Goal: Information Seeking & Learning: Learn about a topic

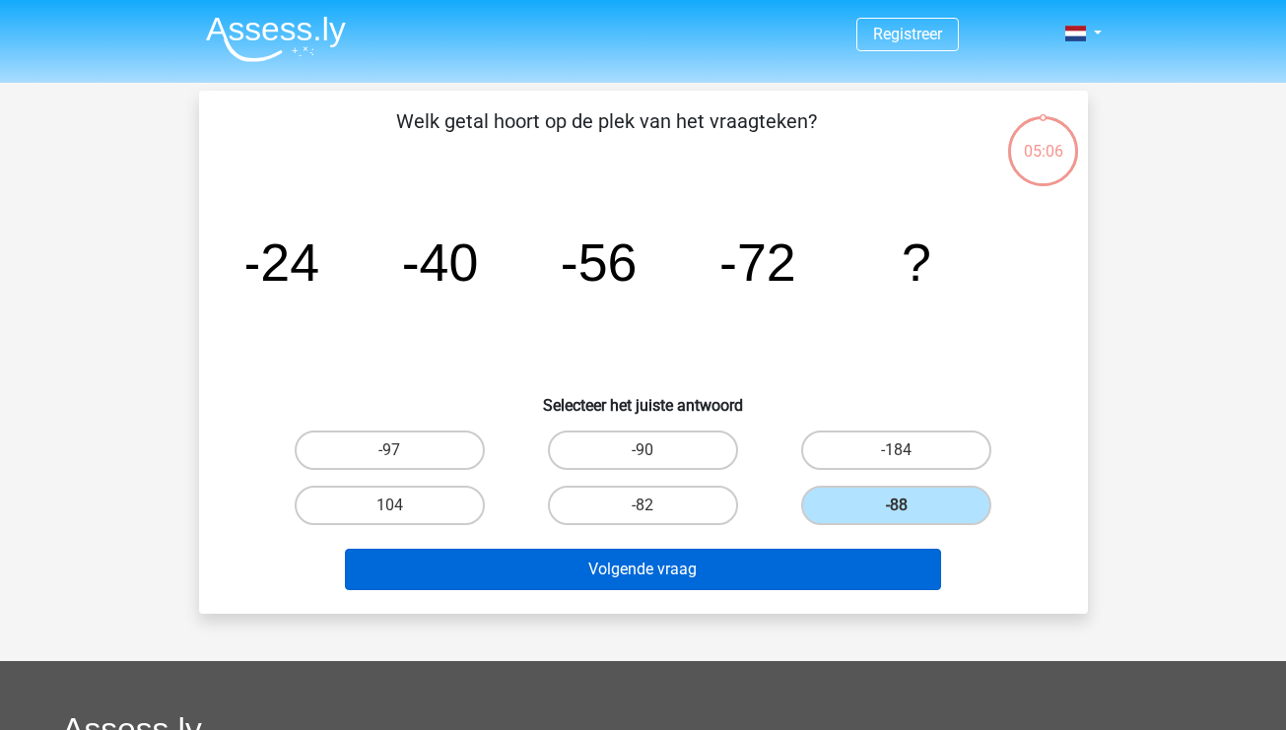
click at [666, 567] on button "Volgende vraag" at bounding box center [643, 569] width 596 height 41
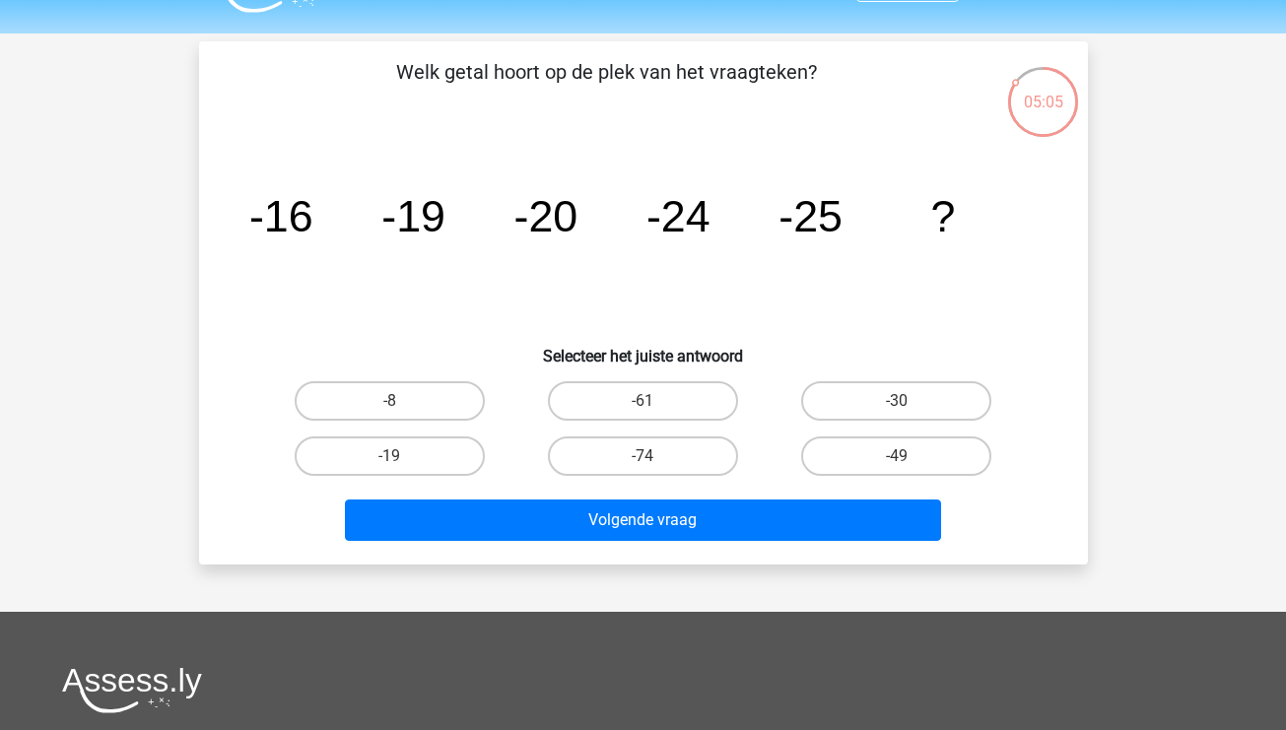
scroll to position [48, 0]
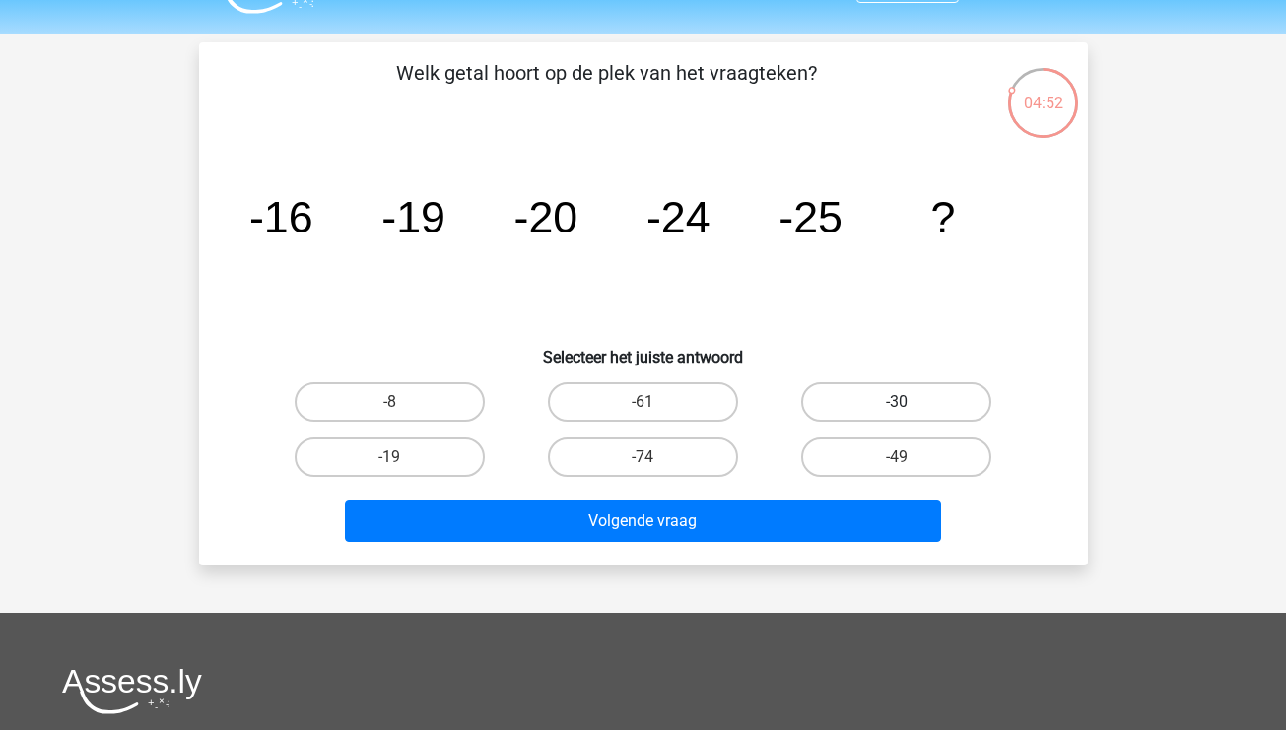
click at [904, 389] on label "-30" at bounding box center [896, 401] width 190 height 39
click at [904, 402] on input "-30" at bounding box center [903, 408] width 13 height 13
radio input "true"
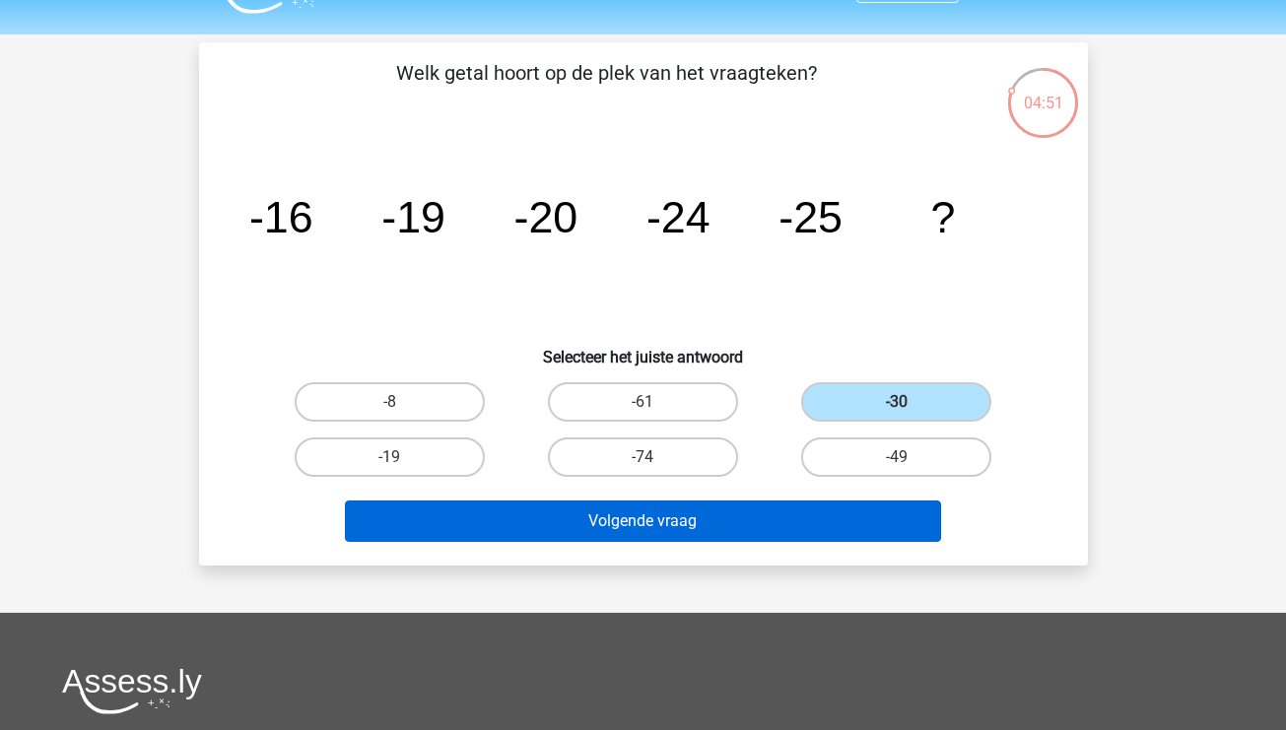
click at [736, 510] on button "Volgende vraag" at bounding box center [643, 521] width 596 height 41
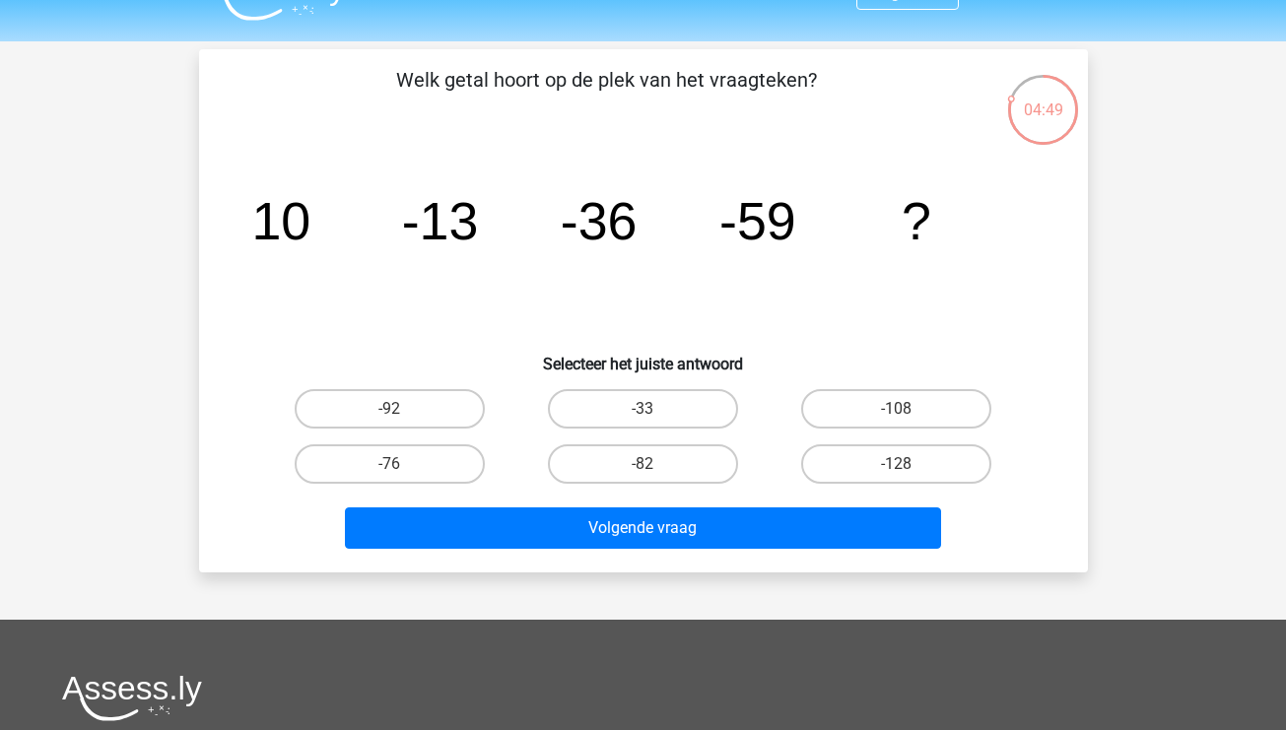
scroll to position [40, 0]
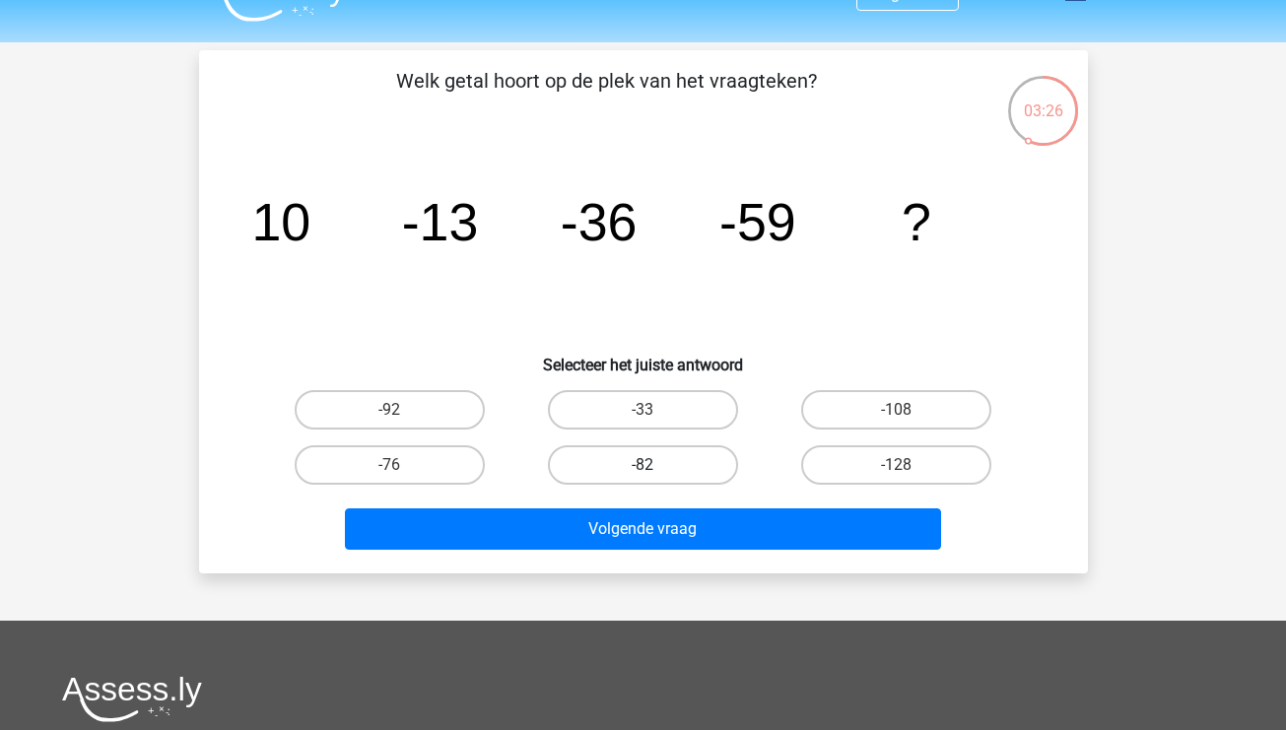
click at [657, 476] on label "-82" at bounding box center [643, 464] width 190 height 39
click at [655, 476] on input "-82" at bounding box center [649, 471] width 13 height 13
radio input "true"
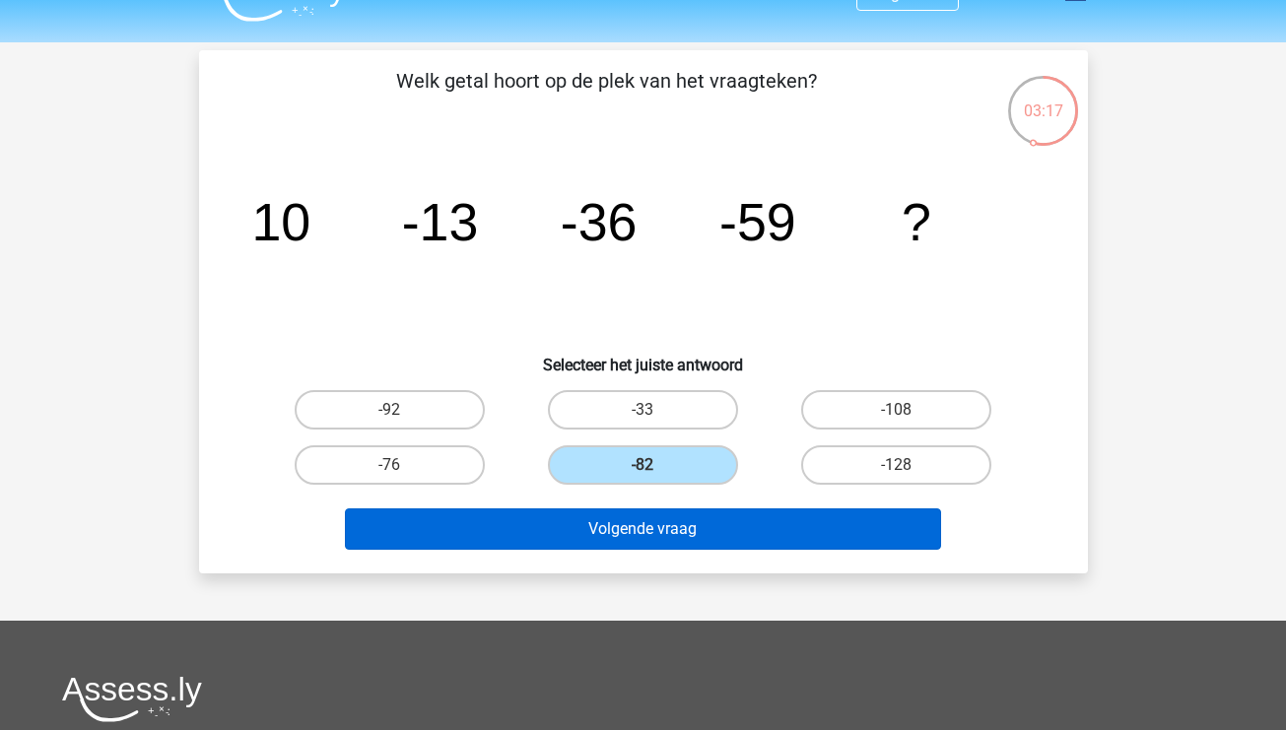
click at [710, 531] on button "Volgende vraag" at bounding box center [643, 529] width 596 height 41
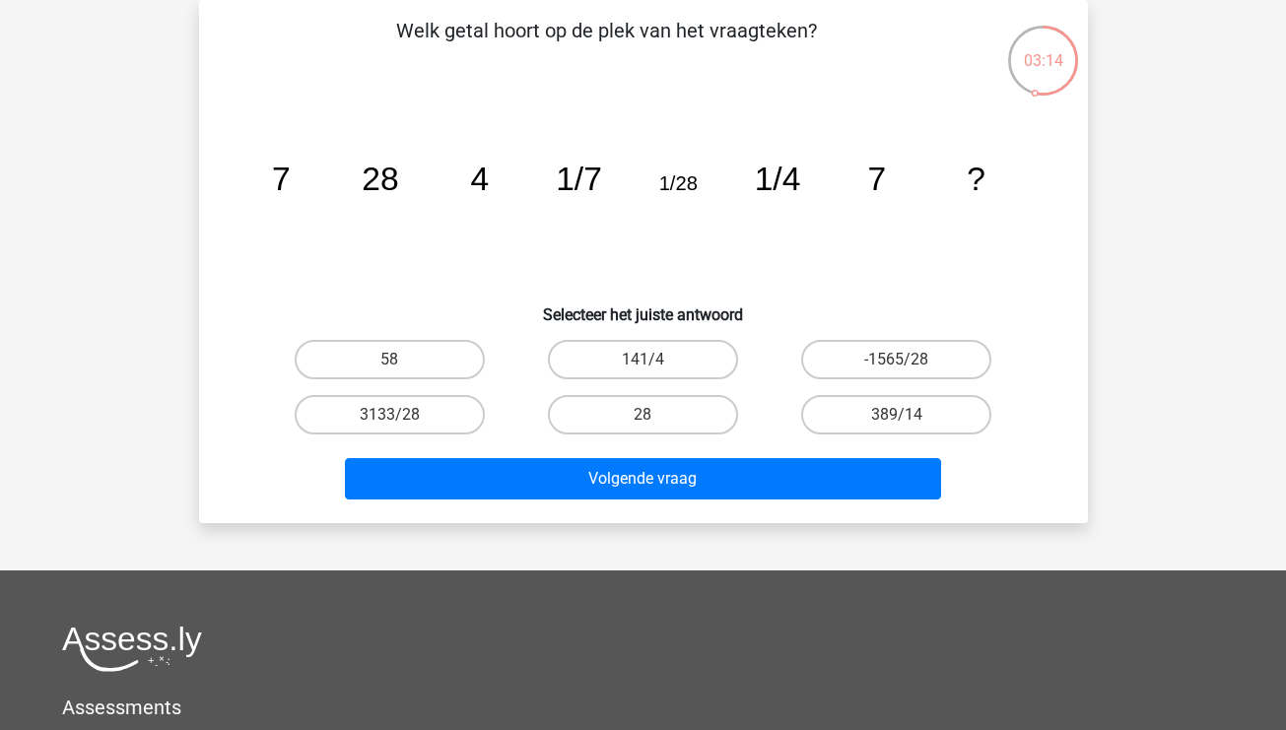
scroll to position [61, 0]
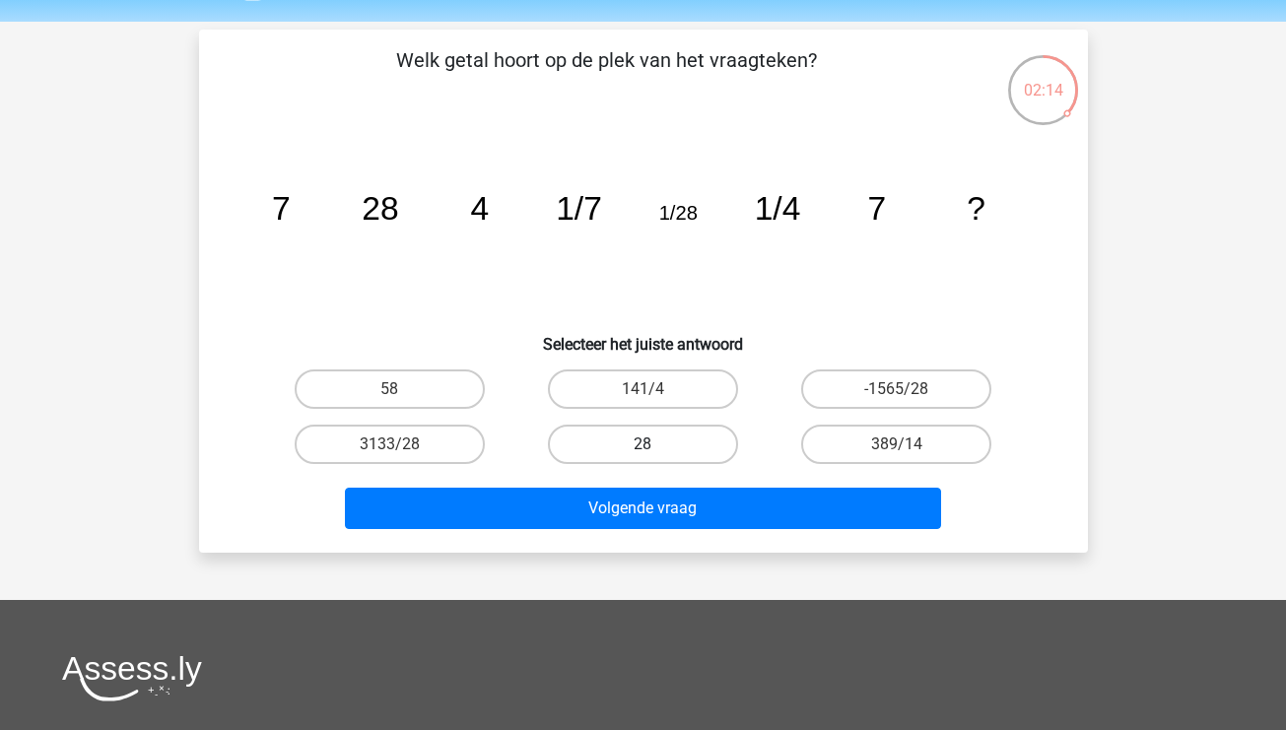
click at [665, 442] on label "28" at bounding box center [643, 444] width 190 height 39
click at [655, 444] on input "28" at bounding box center [649, 450] width 13 height 13
radio input "true"
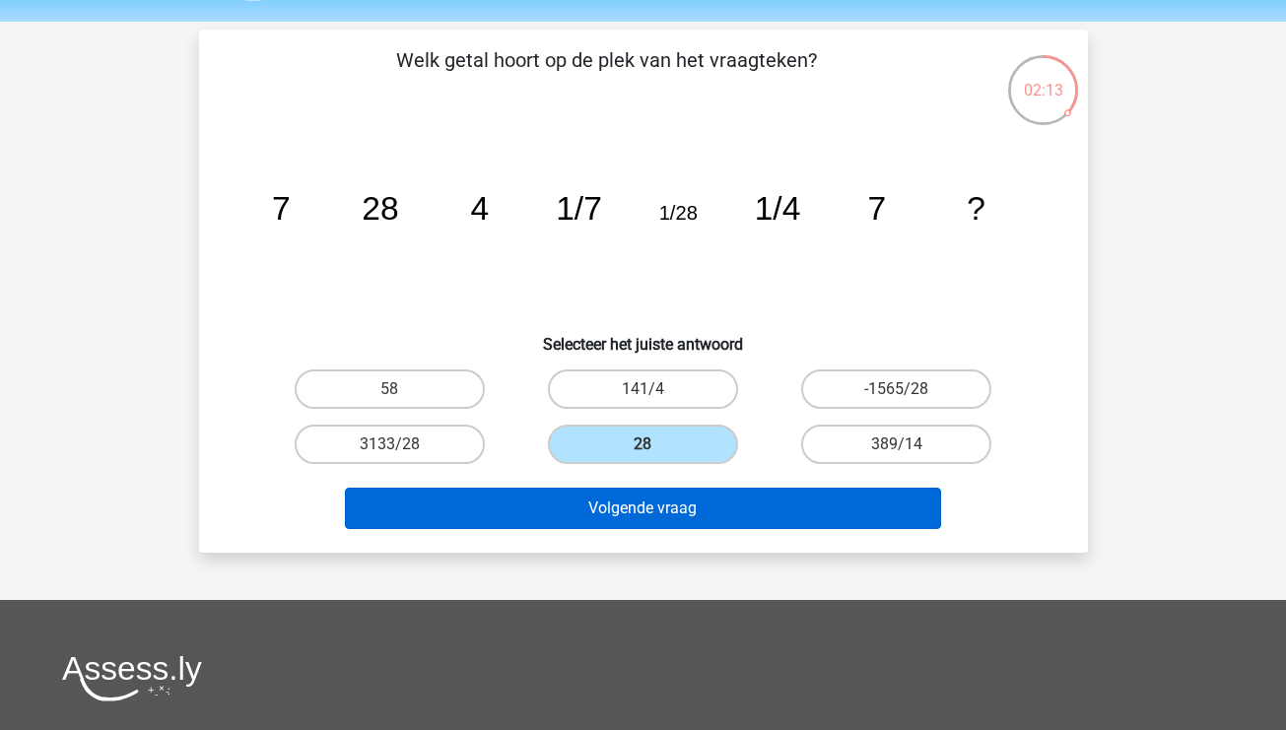
click at [700, 517] on button "Volgende vraag" at bounding box center [643, 508] width 596 height 41
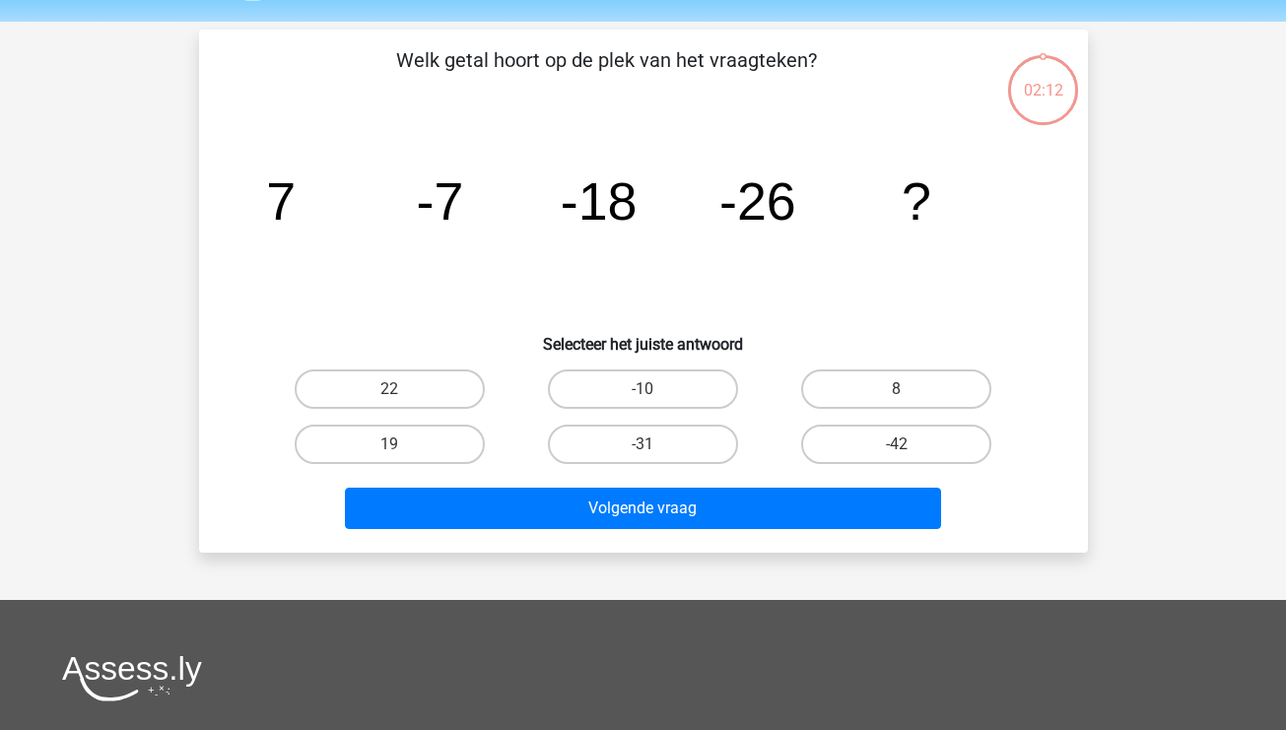
scroll to position [91, 0]
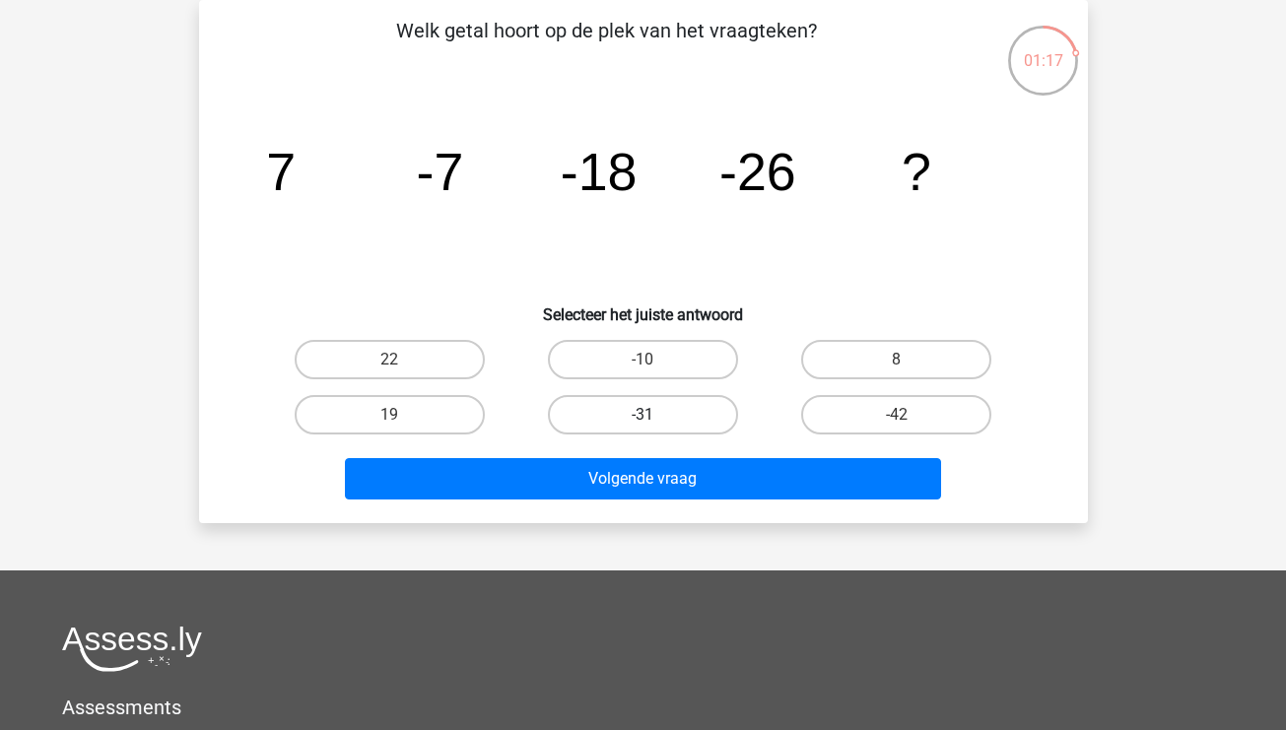
click at [640, 420] on label "-31" at bounding box center [643, 414] width 190 height 39
click at [643, 420] on input "-31" at bounding box center [649, 421] width 13 height 13
radio input "true"
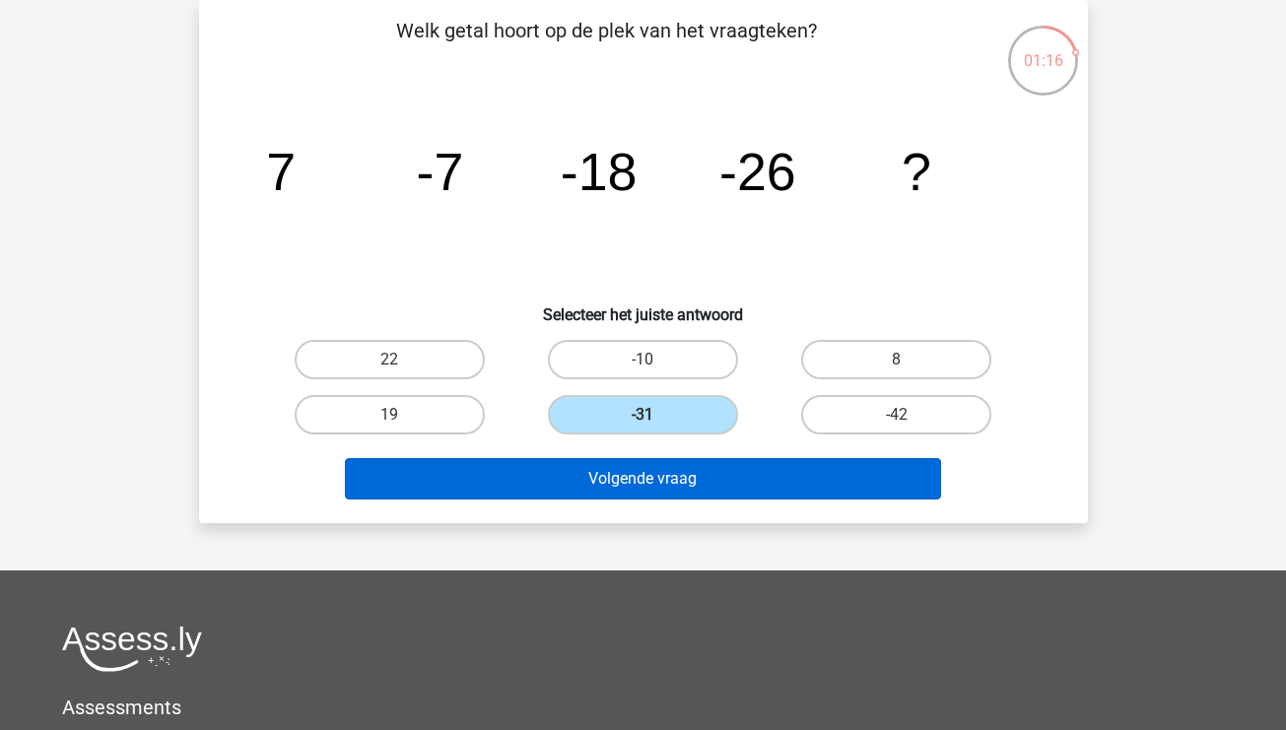
click at [661, 489] on button "Volgende vraag" at bounding box center [643, 478] width 596 height 41
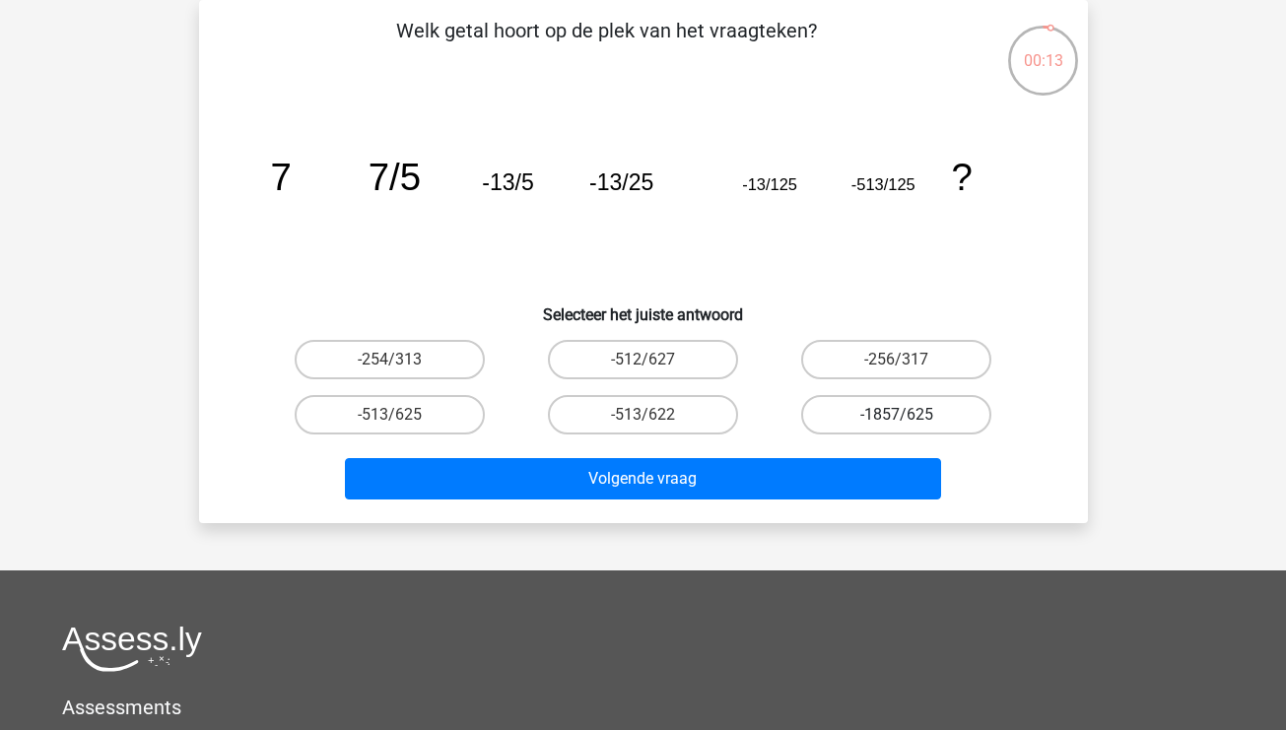
click at [852, 406] on label "-1857/625" at bounding box center [896, 414] width 190 height 39
click at [897, 415] on input "-1857/625" at bounding box center [903, 421] width 13 height 13
radio input "true"
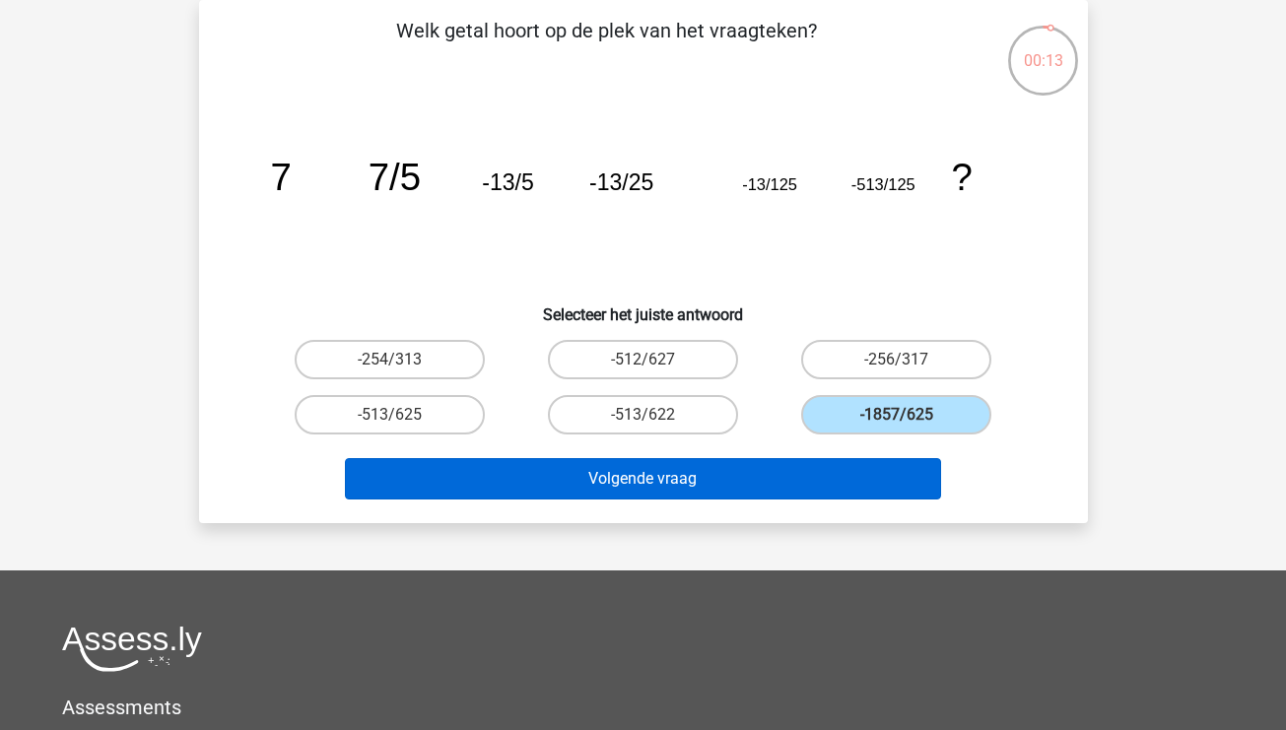
click at [692, 478] on button "Volgende vraag" at bounding box center [643, 478] width 596 height 41
